Goal: Transaction & Acquisition: Obtain resource

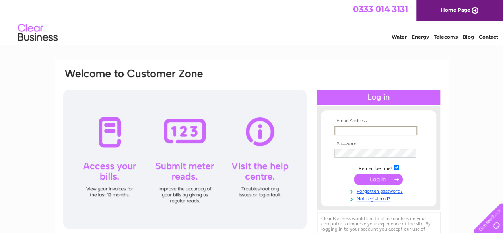
click at [355, 132] on input "text" at bounding box center [375, 131] width 83 height 10
type input "[EMAIL_ADDRESS][DOMAIN_NAME]"
click at [378, 180] on input "submit" at bounding box center [378, 179] width 49 height 11
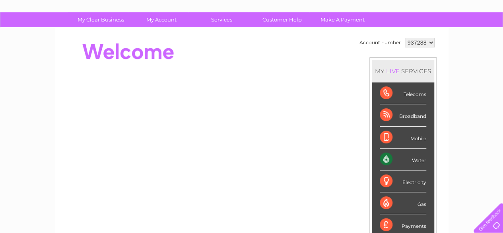
scroll to position [45, 0]
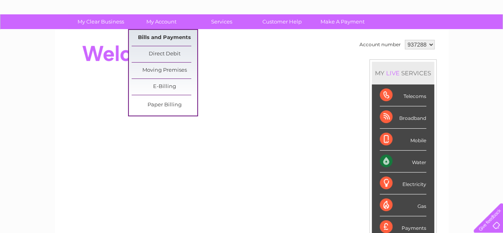
click at [159, 43] on link "Bills and Payments" at bounding box center [165, 38] width 66 height 16
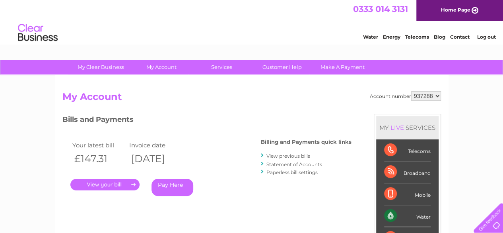
click at [99, 183] on link "." at bounding box center [104, 184] width 69 height 12
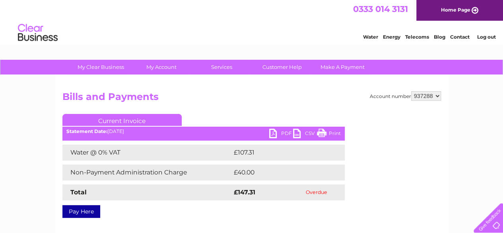
click at [274, 131] on link "PDF" at bounding box center [281, 134] width 24 height 12
